Goal: Navigation & Orientation: Find specific page/section

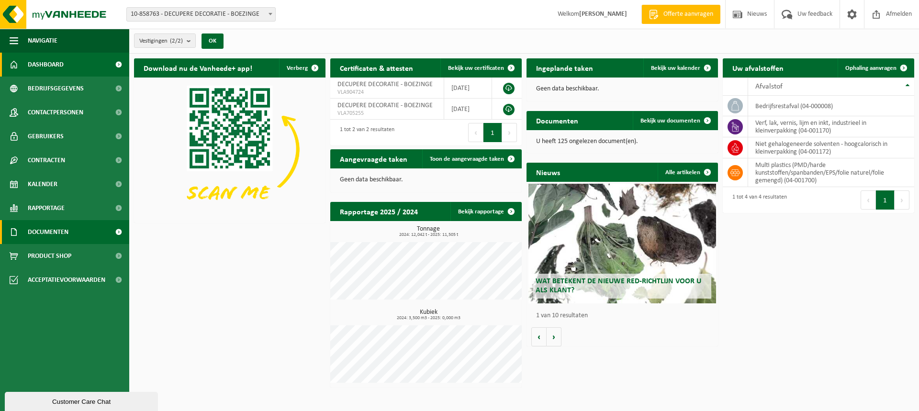
click at [52, 233] on span "Documenten" at bounding box center [48, 232] width 41 height 24
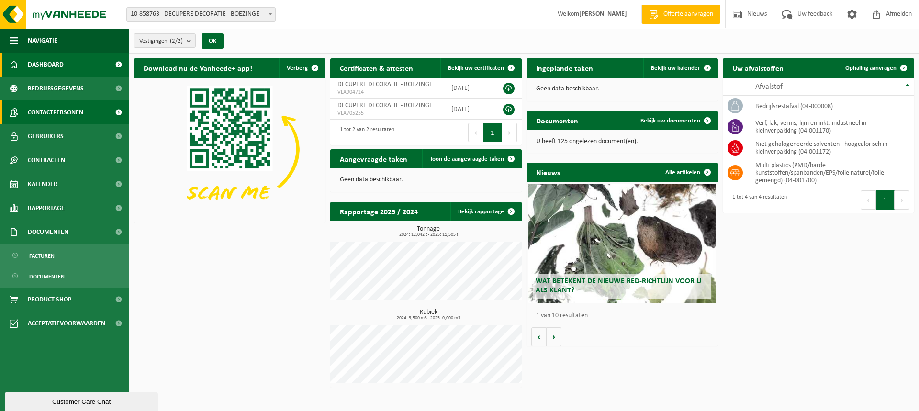
click at [50, 115] on span "Contactpersonen" at bounding box center [56, 113] width 56 height 24
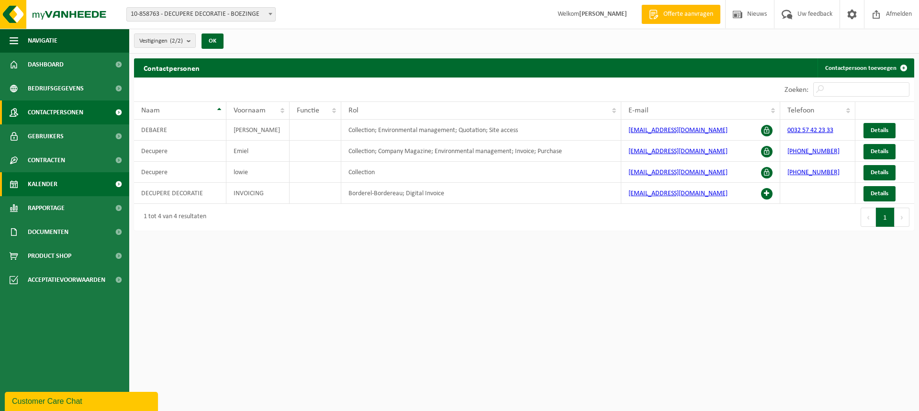
click at [45, 185] on span "Kalender" at bounding box center [43, 184] width 30 height 24
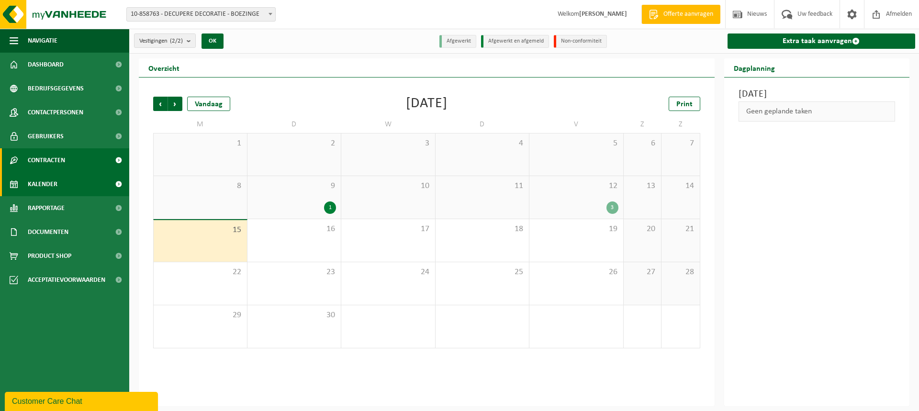
click at [46, 162] on span "Contracten" at bounding box center [46, 160] width 37 height 24
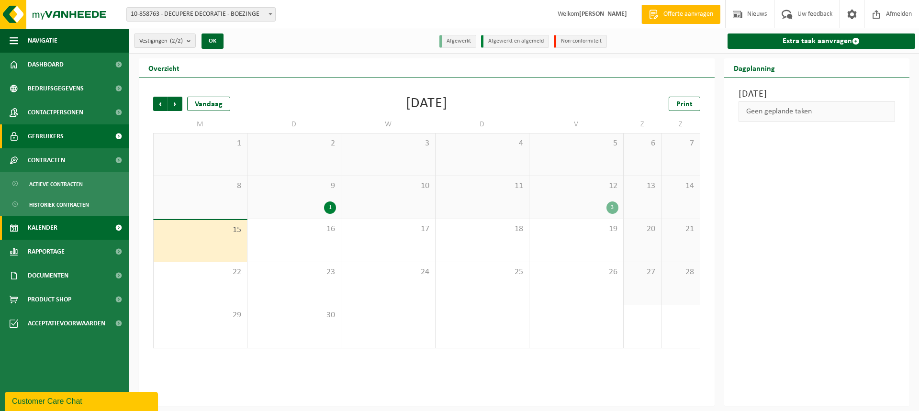
click at [56, 131] on span "Gebruikers" at bounding box center [46, 136] width 36 height 24
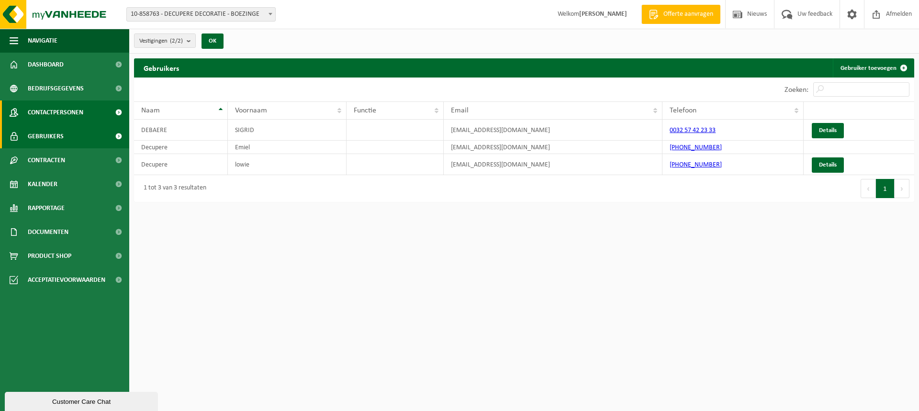
click at [56, 115] on span "Contactpersonen" at bounding box center [56, 113] width 56 height 24
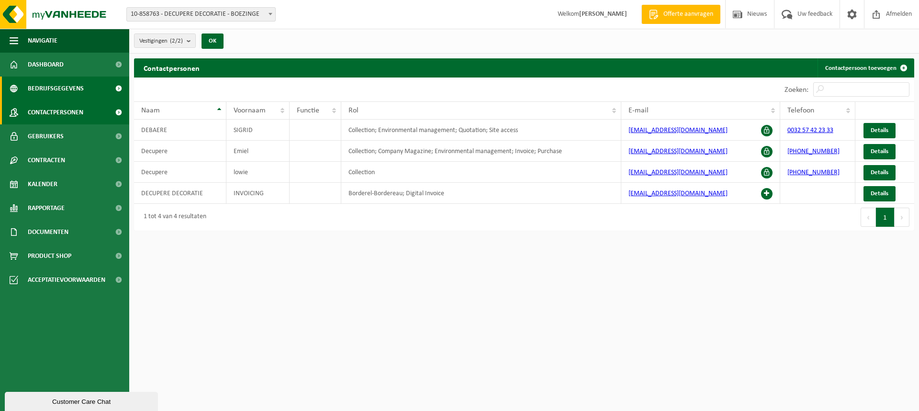
click at [61, 90] on span "Bedrijfsgegevens" at bounding box center [56, 89] width 56 height 24
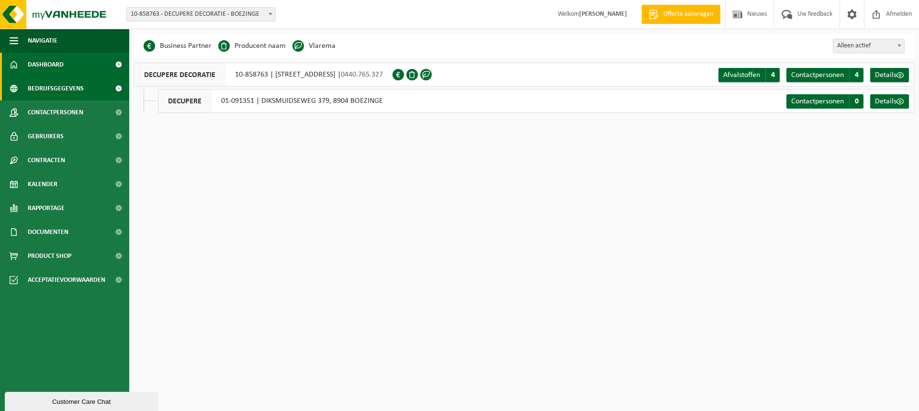
click at [68, 65] on link "Dashboard" at bounding box center [64, 65] width 129 height 24
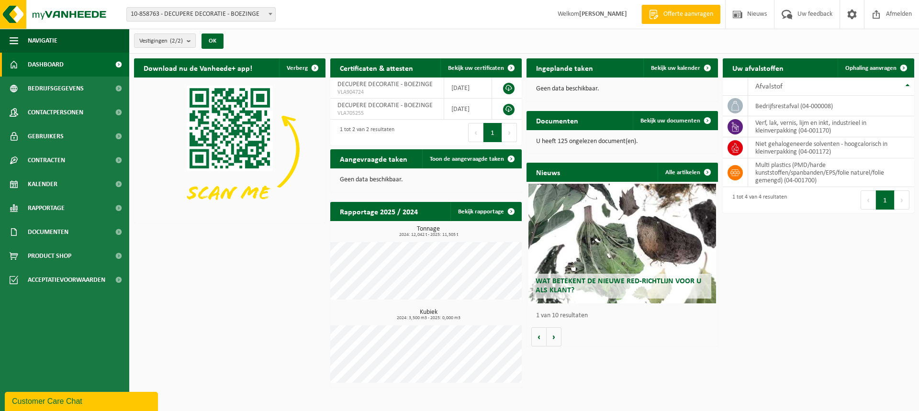
click at [589, 67] on h2 "Ingeplande taken" at bounding box center [564, 67] width 76 height 19
click at [683, 65] on span "Bekijk uw kalender" at bounding box center [675, 68] width 49 height 6
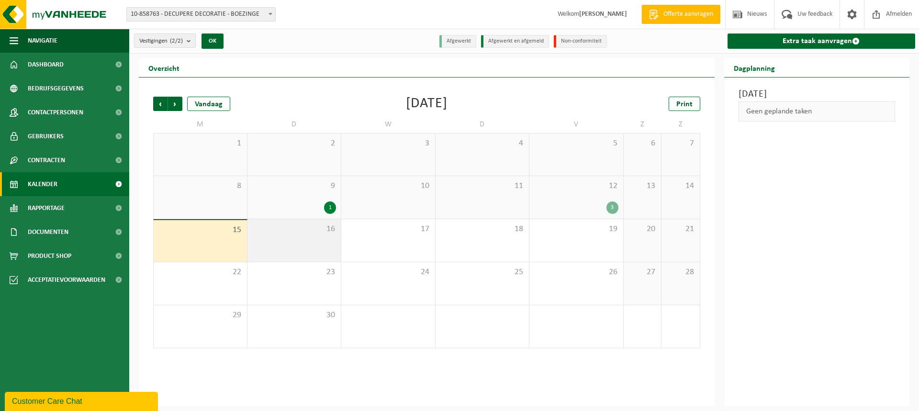
click at [281, 249] on div "16" at bounding box center [294, 240] width 94 height 43
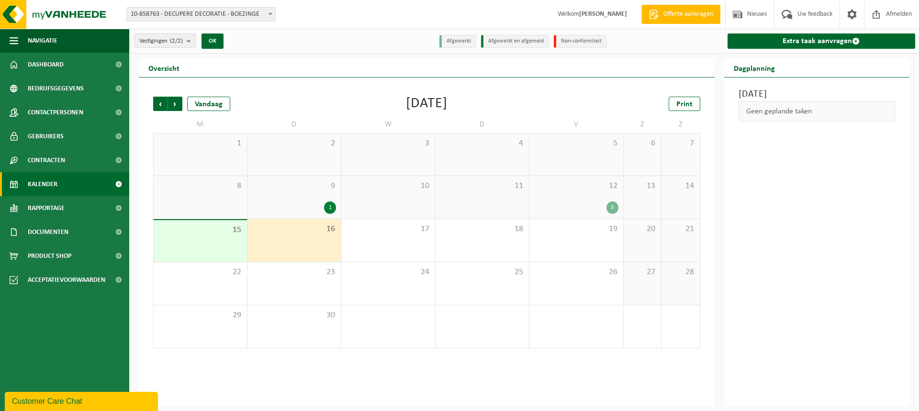
click at [585, 201] on div "3" at bounding box center [576, 207] width 84 height 12
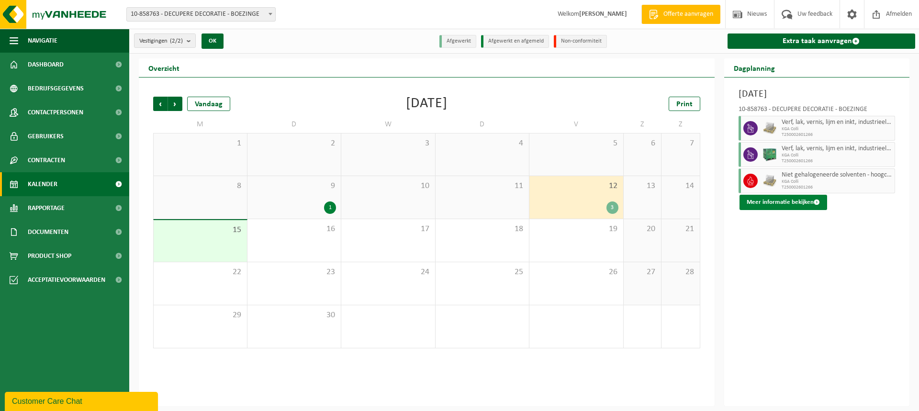
click at [780, 197] on button "Meer informatie bekijken" at bounding box center [783, 202] width 88 height 15
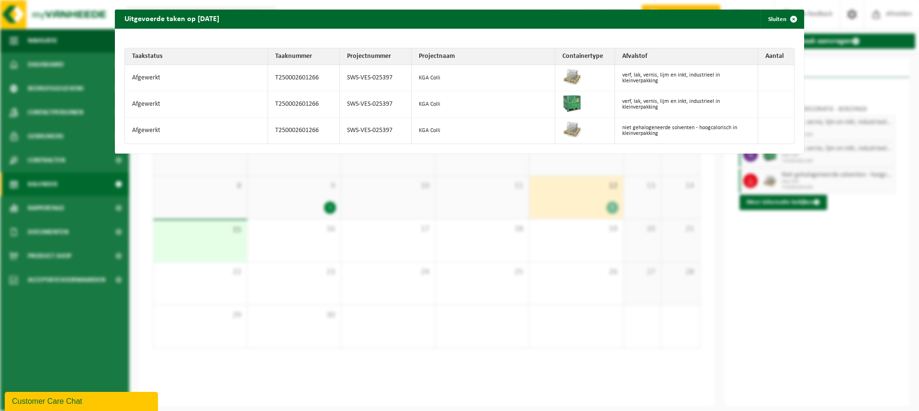
click at [242, 229] on div "Uitgevoerde taken op [DATE] Sluiten Taakstatus Taaknummer Projectnummer Project…" at bounding box center [459, 205] width 919 height 411
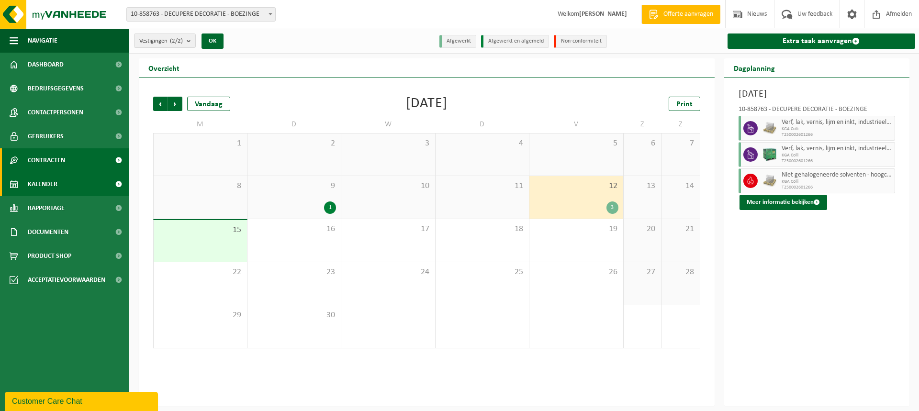
click at [61, 159] on span "Contracten" at bounding box center [46, 160] width 37 height 24
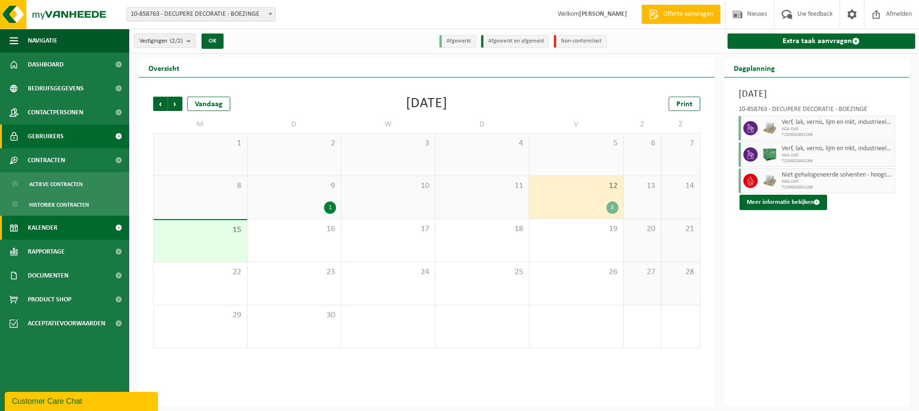
click at [62, 126] on span "Gebruikers" at bounding box center [46, 136] width 36 height 24
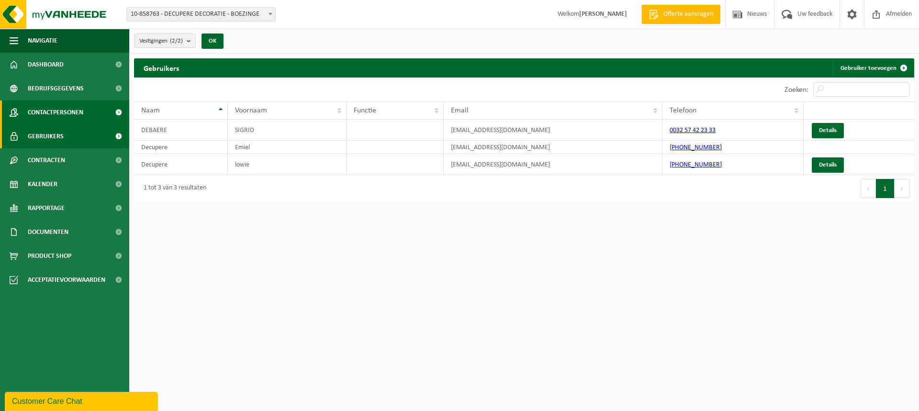
click at [58, 114] on span "Contactpersonen" at bounding box center [56, 113] width 56 height 24
